Goal: Find specific page/section: Find specific page/section

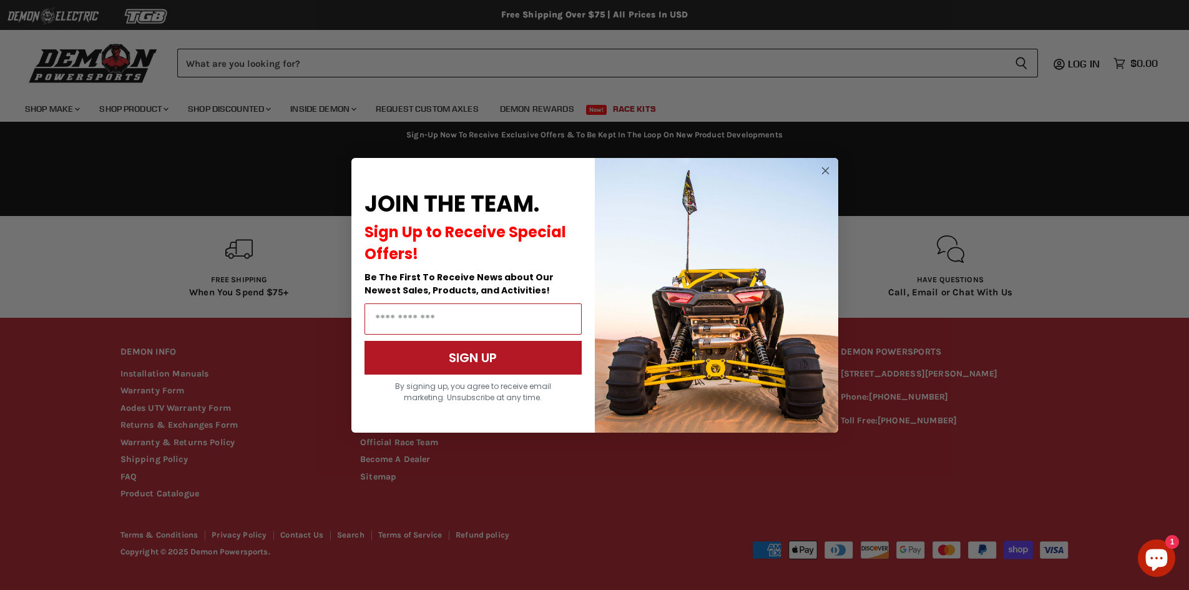
click at [824, 168] on circle "Close dialog" at bounding box center [824, 170] width 15 height 15
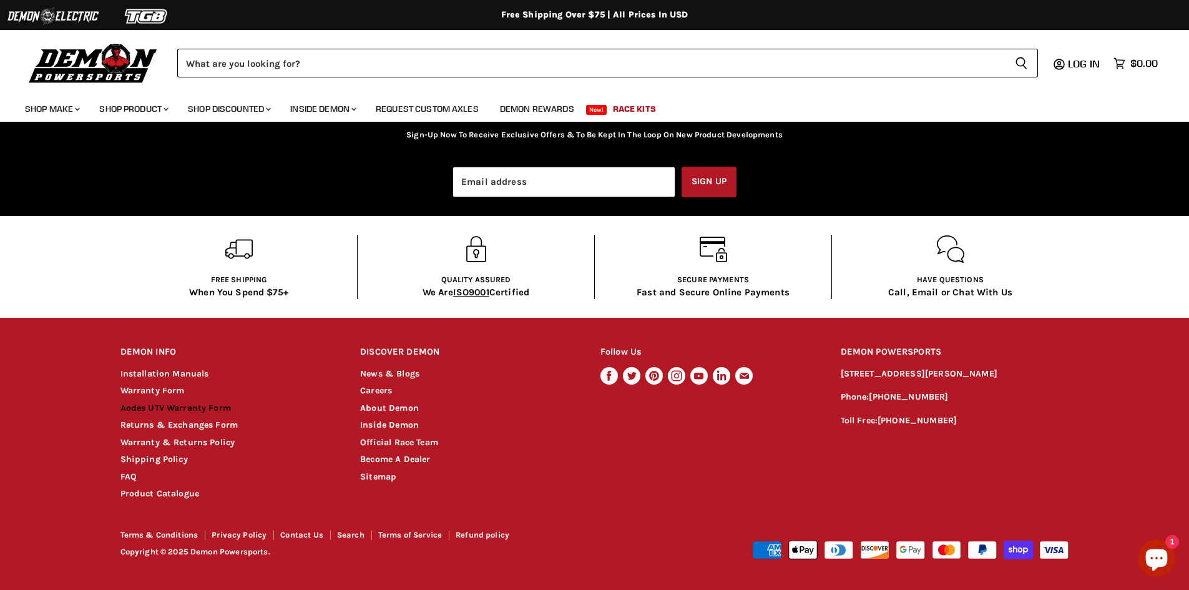
click at [217, 406] on link "Aodes UTV Warranty Form" at bounding box center [175, 407] width 110 height 11
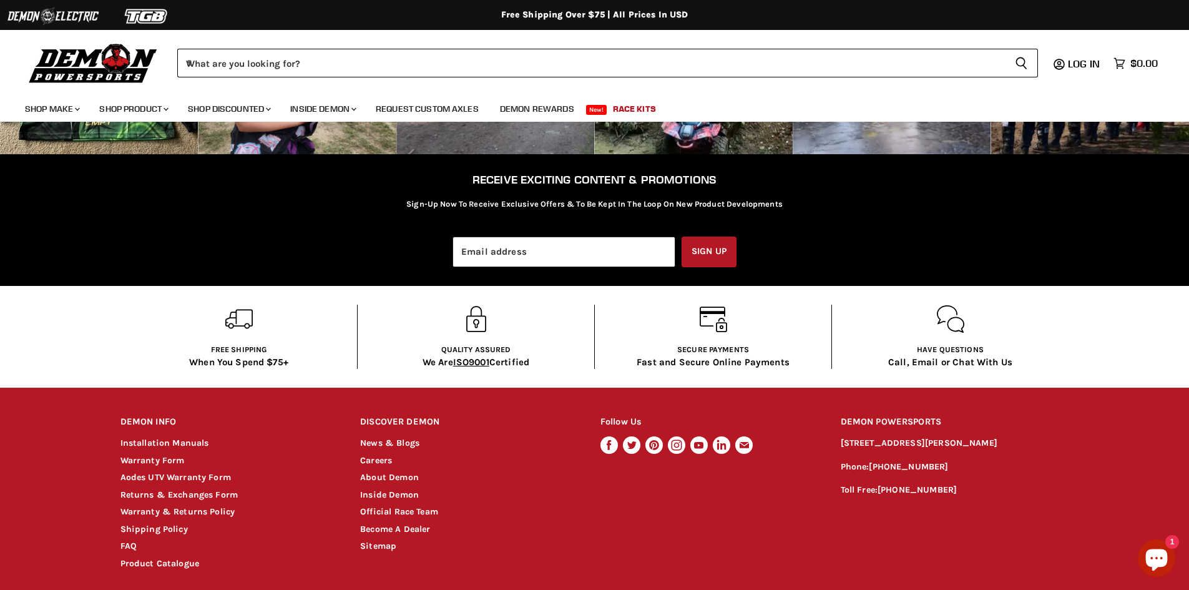
scroll to position [2408, 0]
